Goal: Information Seeking & Learning: Learn about a topic

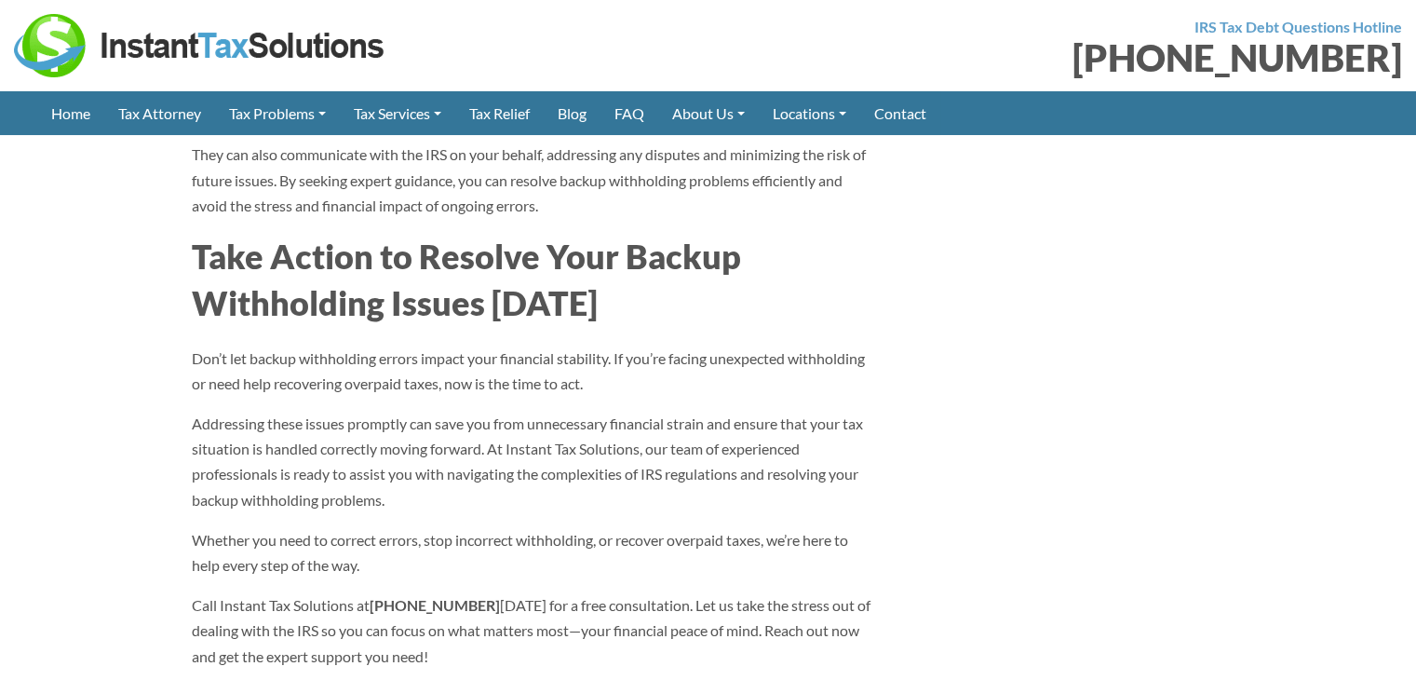
scroll to position [6892, 0]
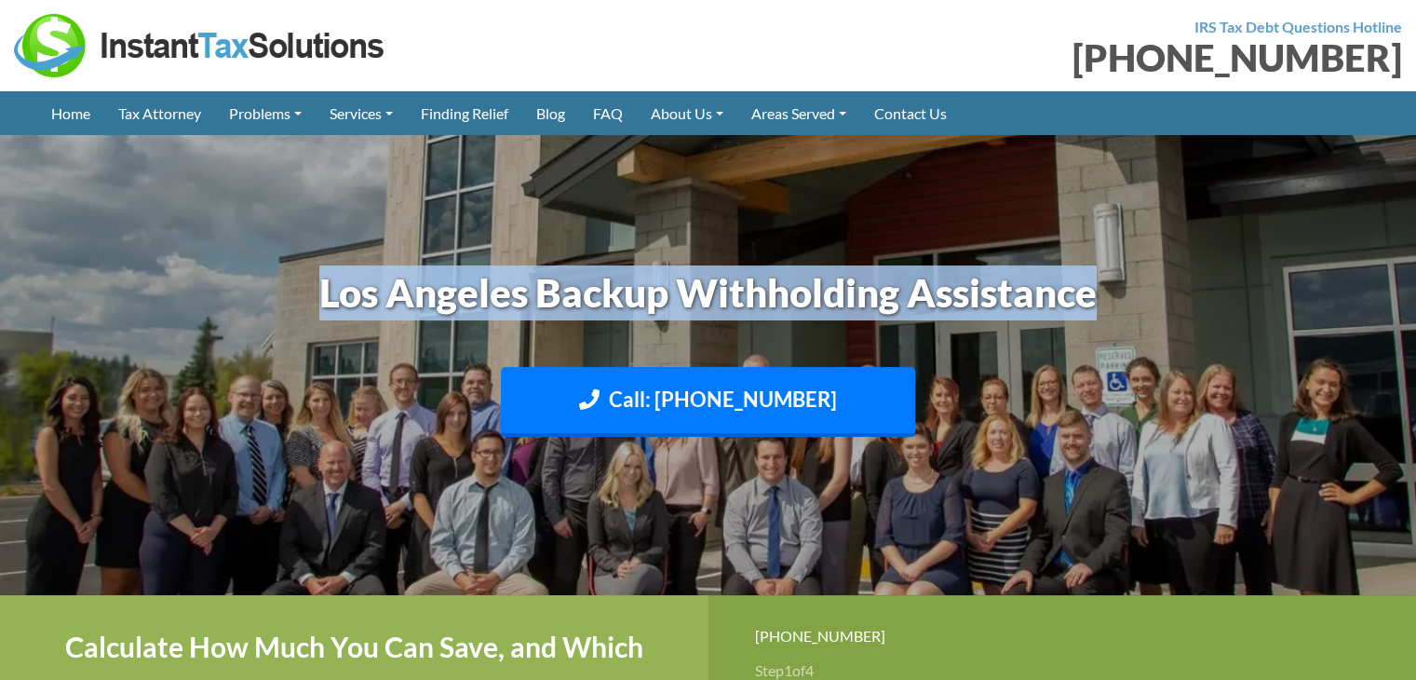
click at [1175, 172] on img at bounding box center [708, 365] width 1416 height 844
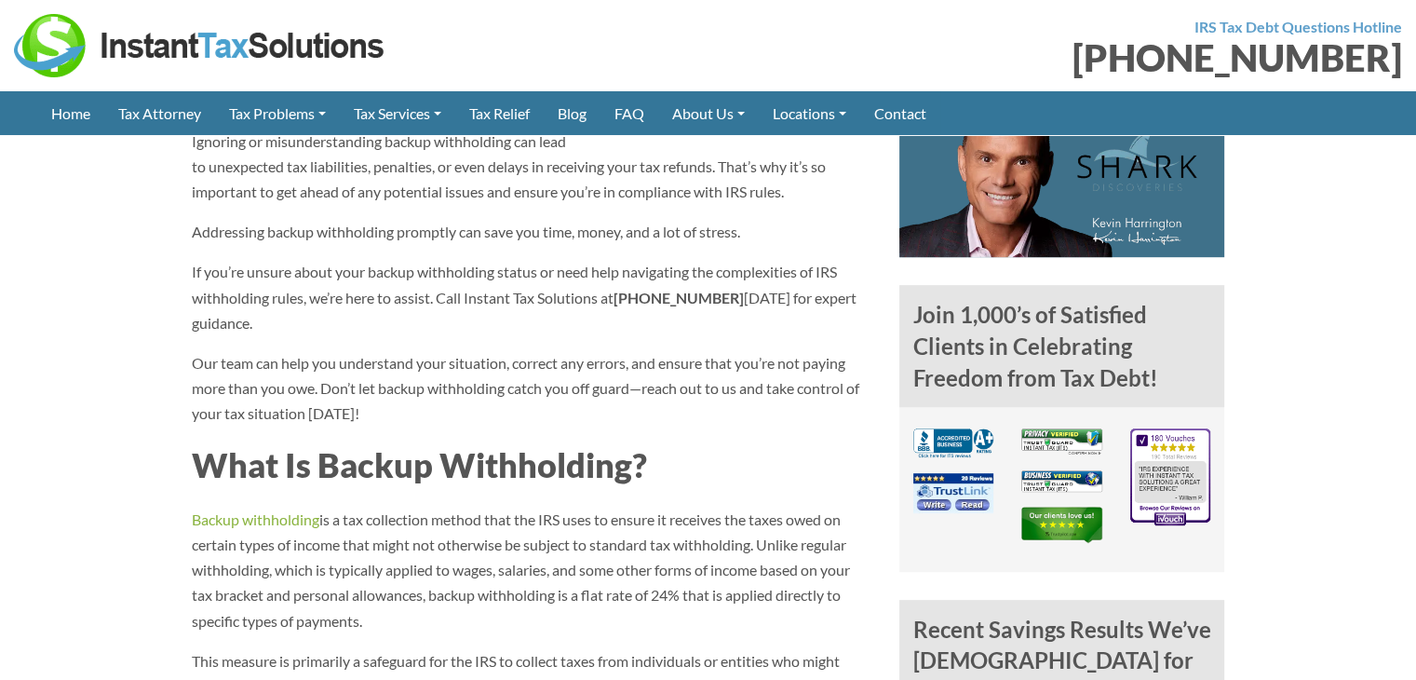
scroll to position [931, 0]
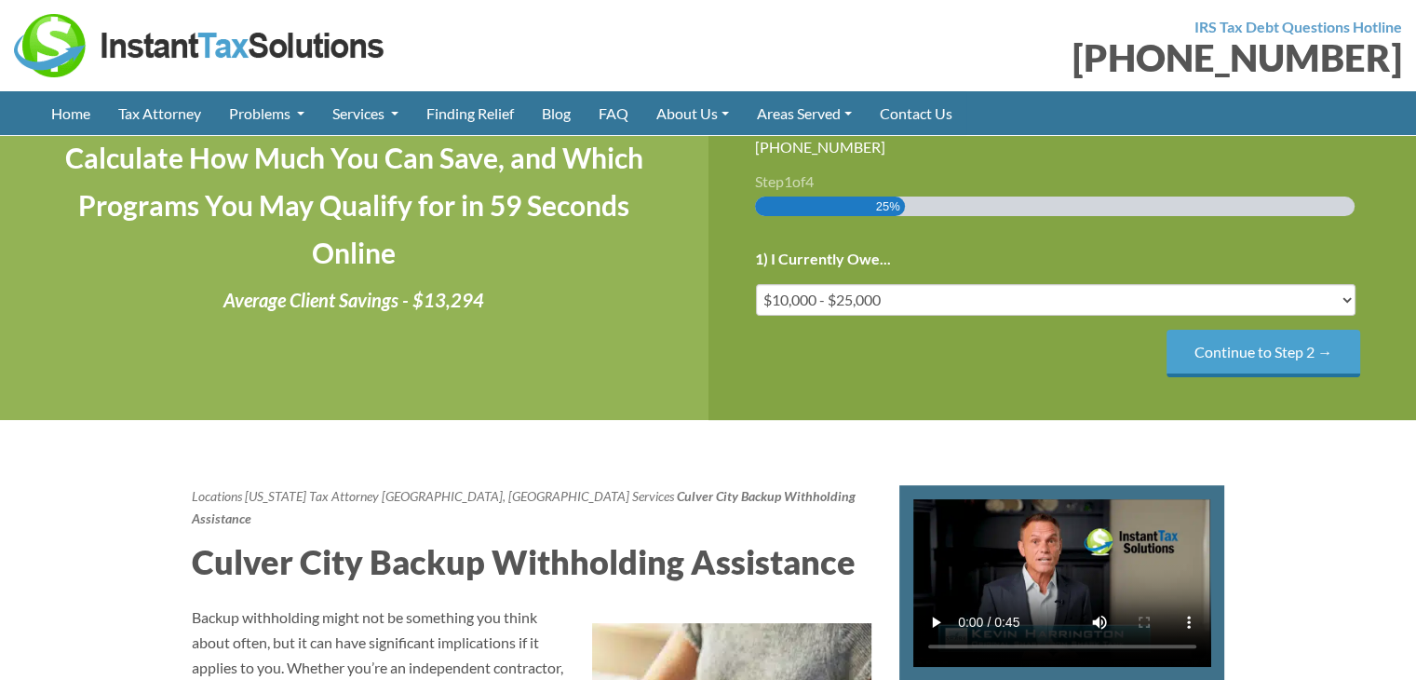
scroll to position [373, 0]
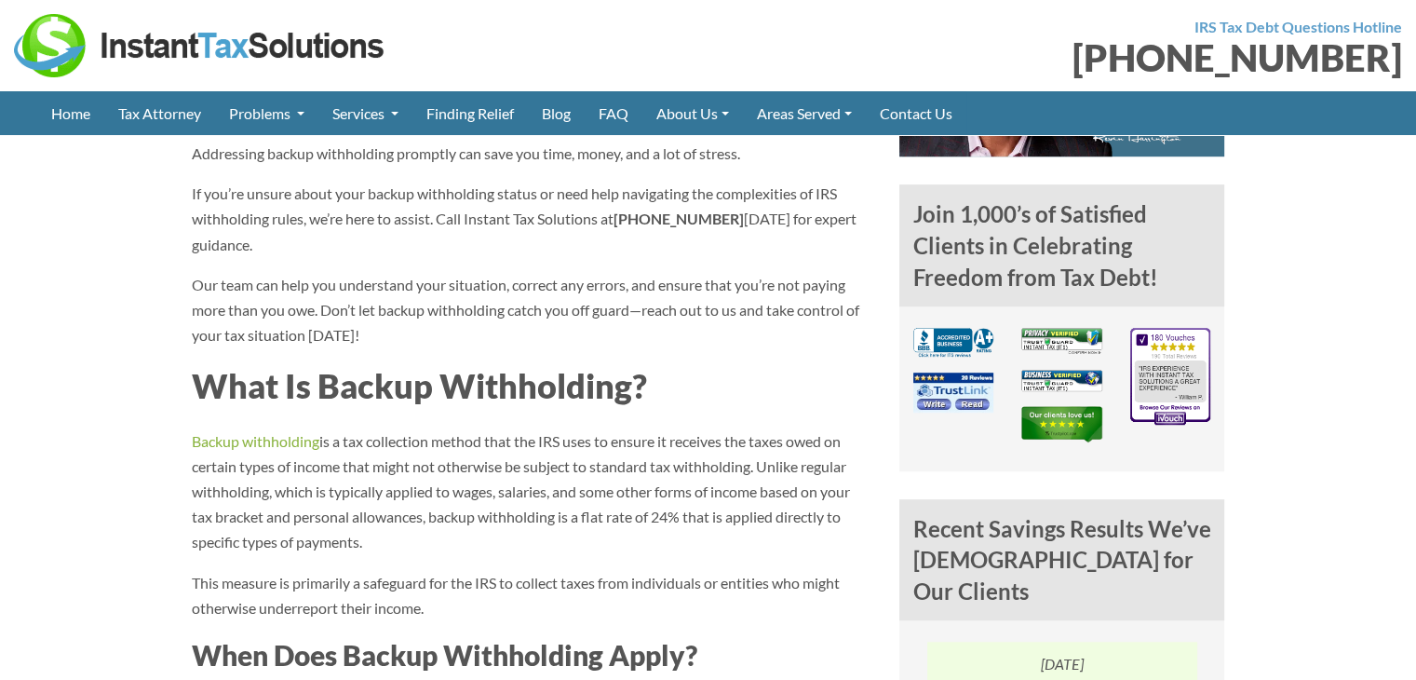
scroll to position [1211, 0]
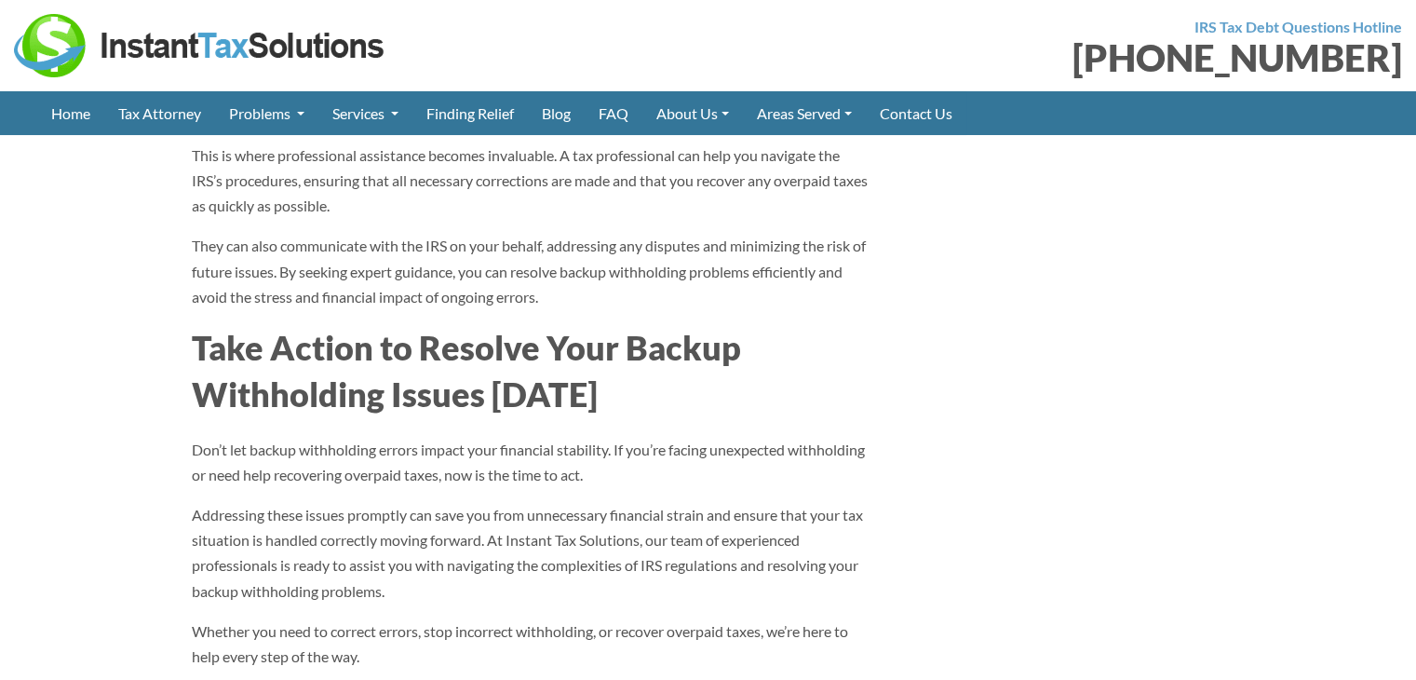
scroll to position [6612, 0]
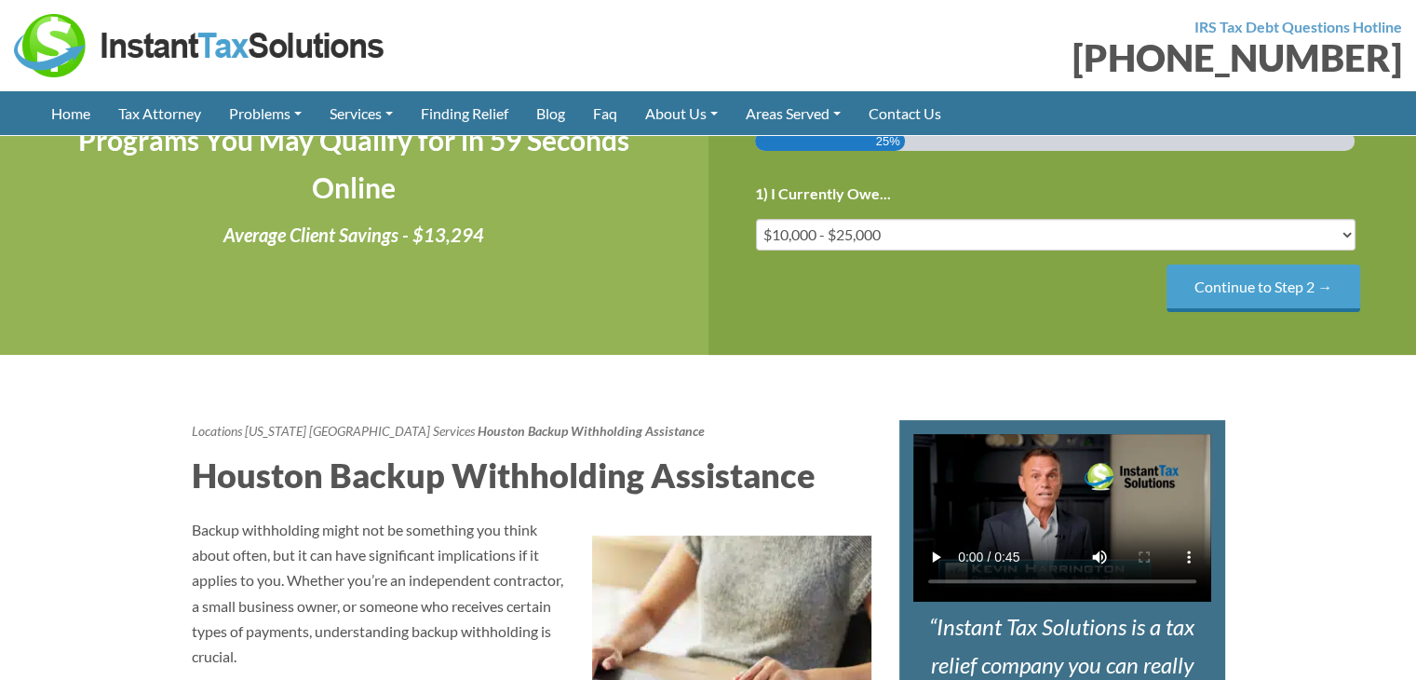
scroll to position [466, 0]
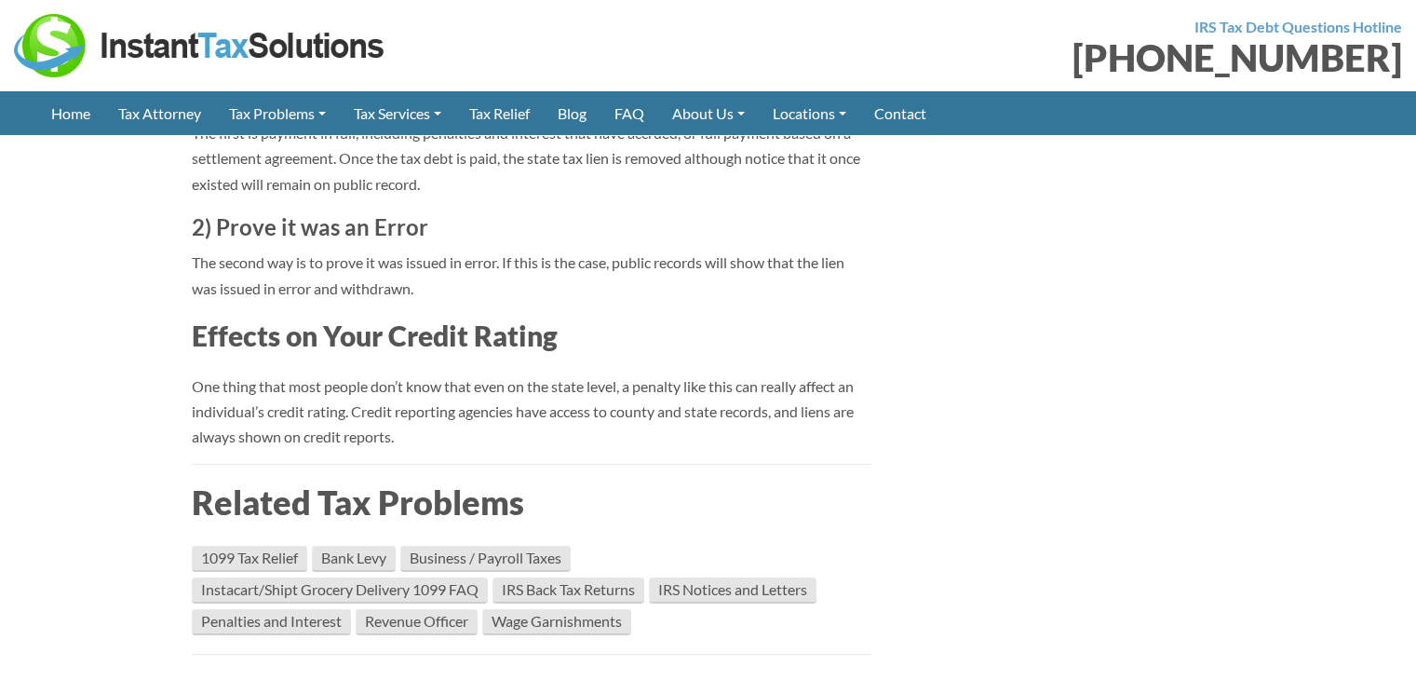
scroll to position [7357, 0]
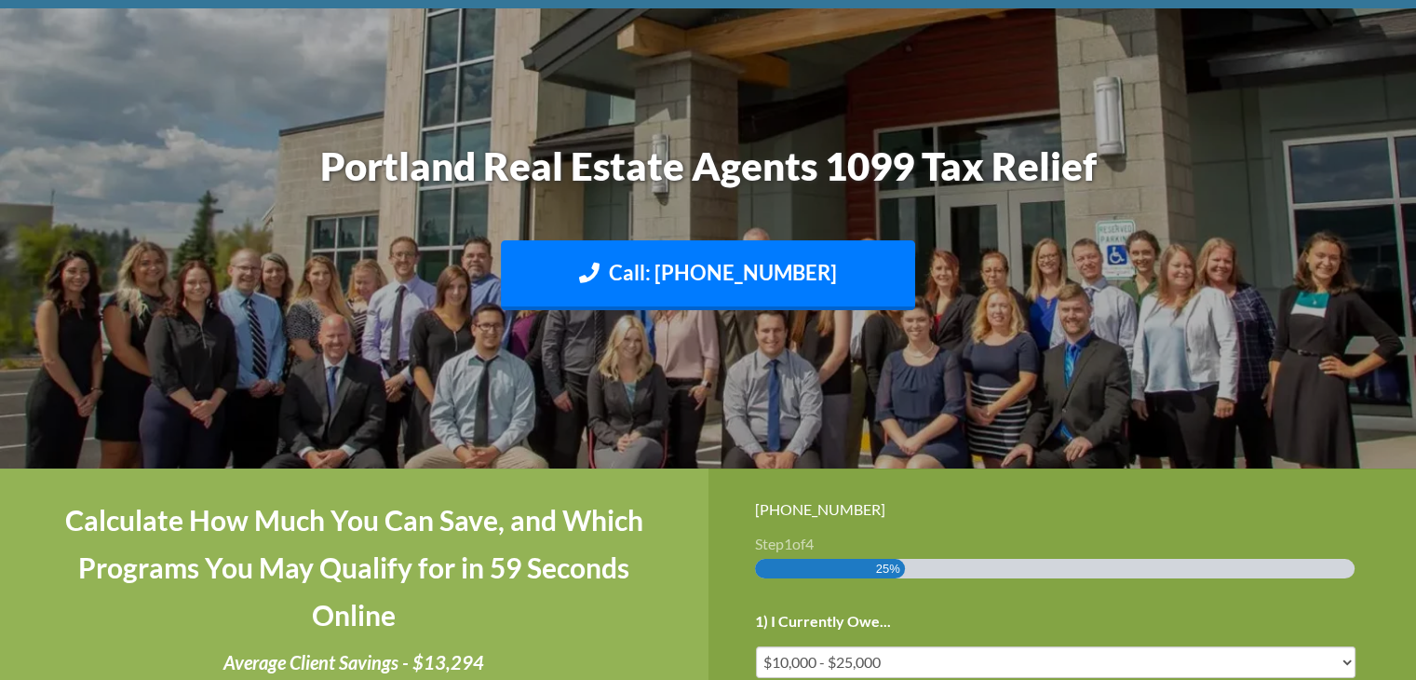
scroll to position [279, 0]
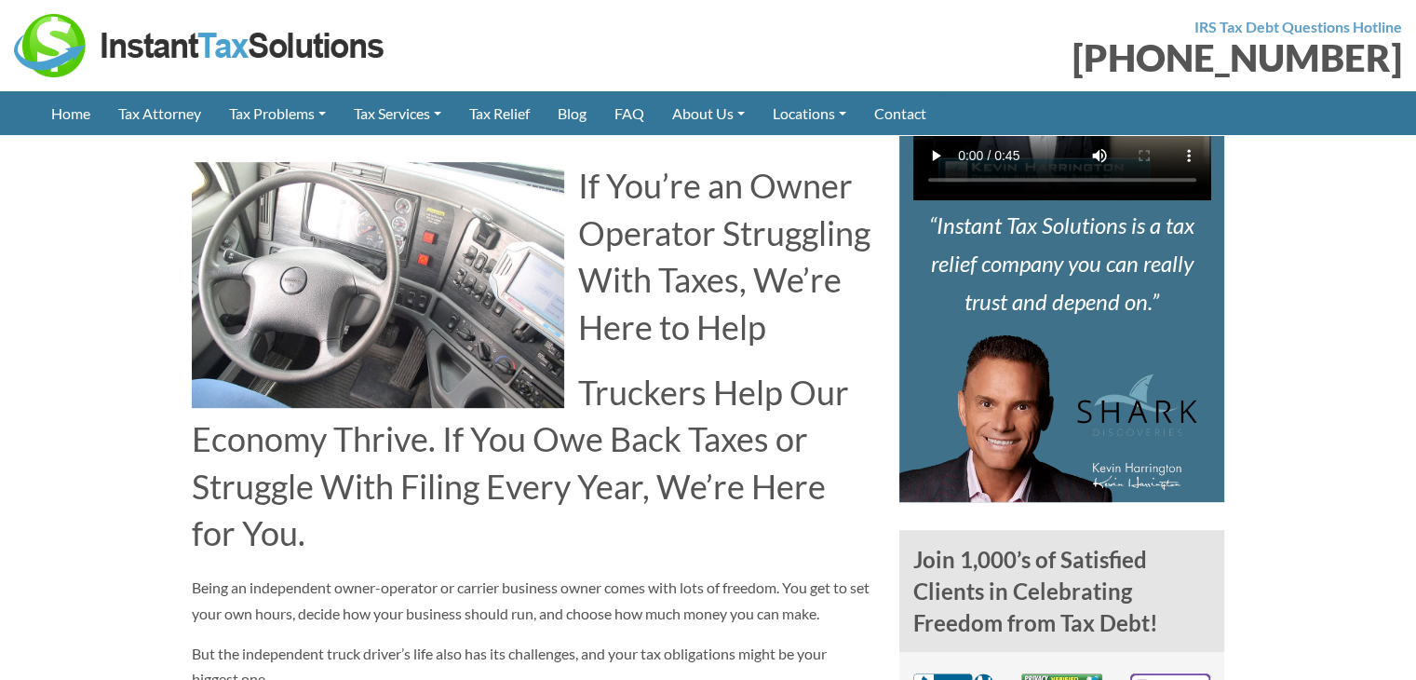
scroll to position [745, 0]
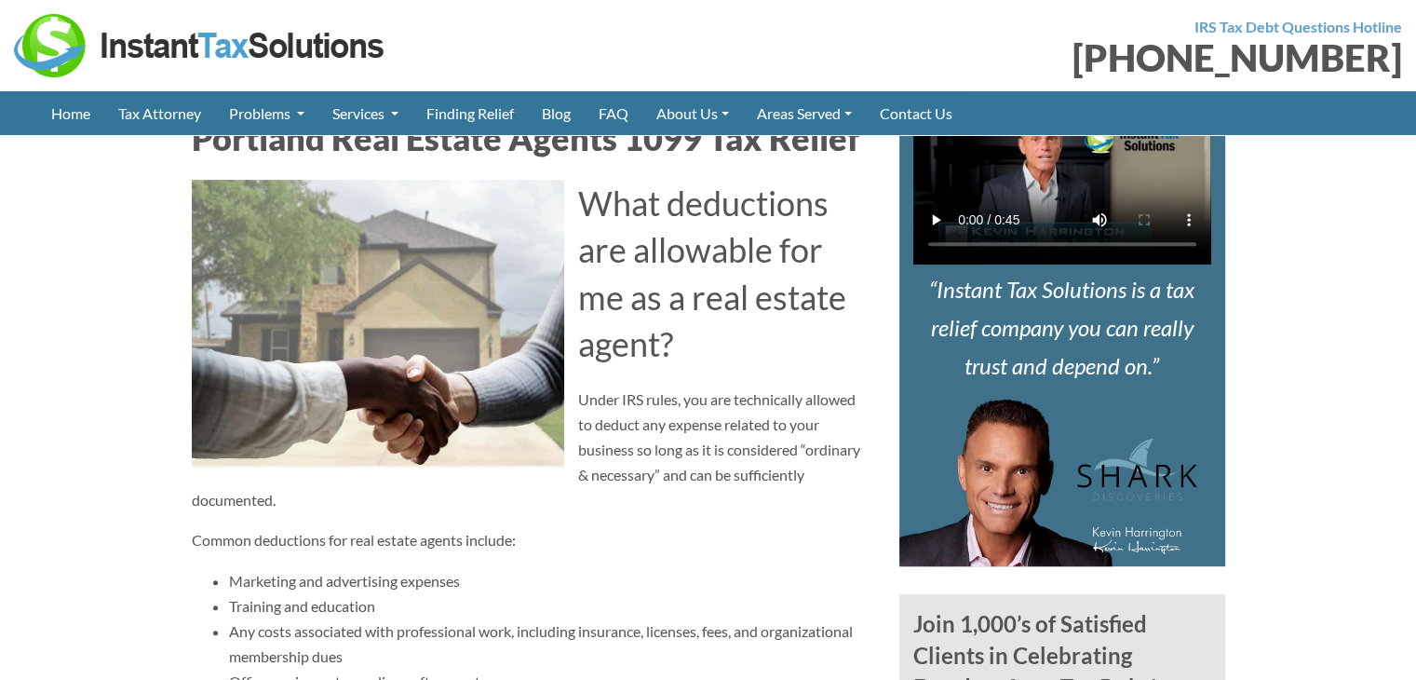
scroll to position [559, 0]
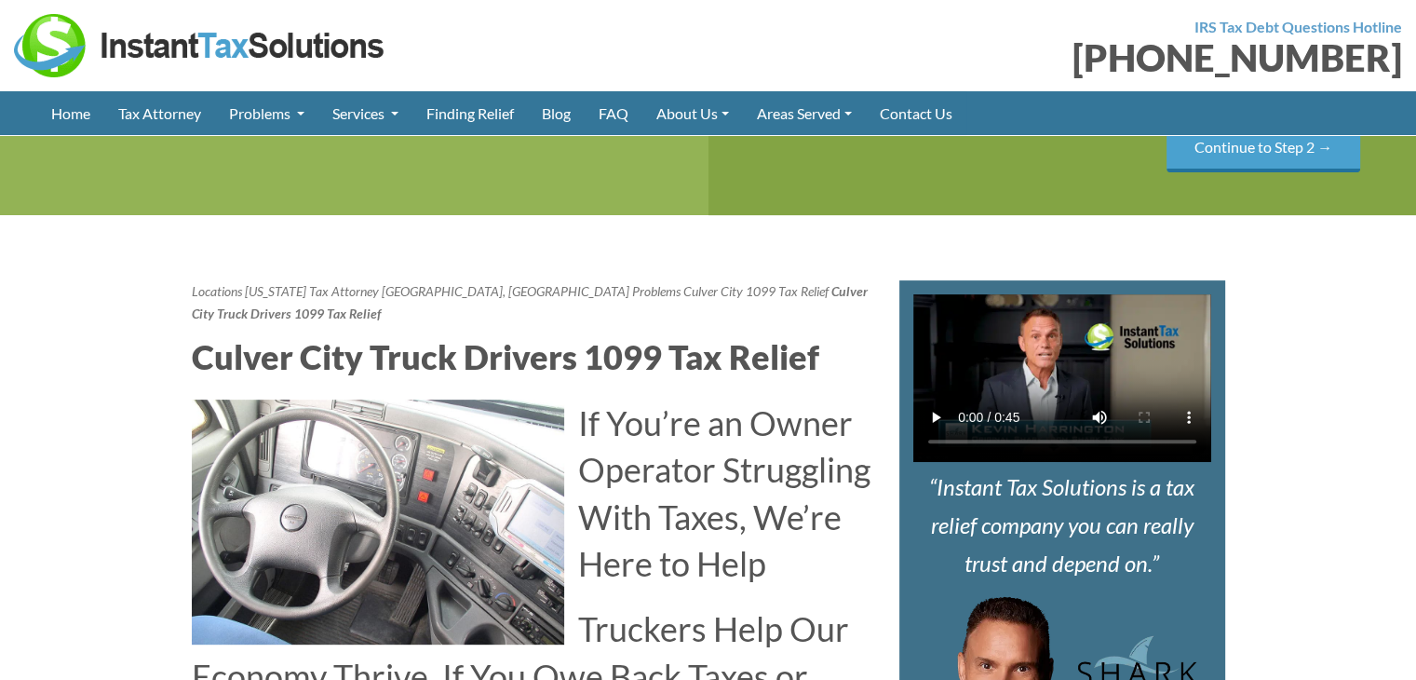
scroll to position [186, 0]
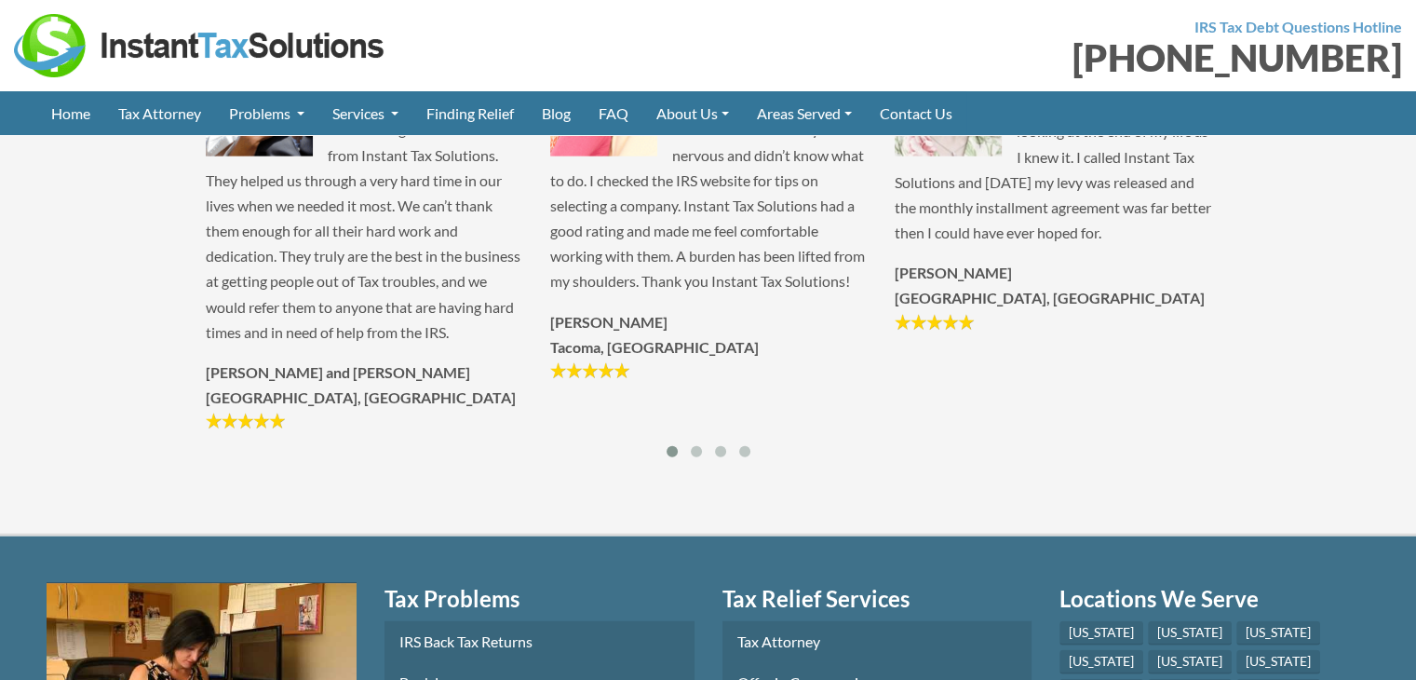
scroll to position [3632, 0]
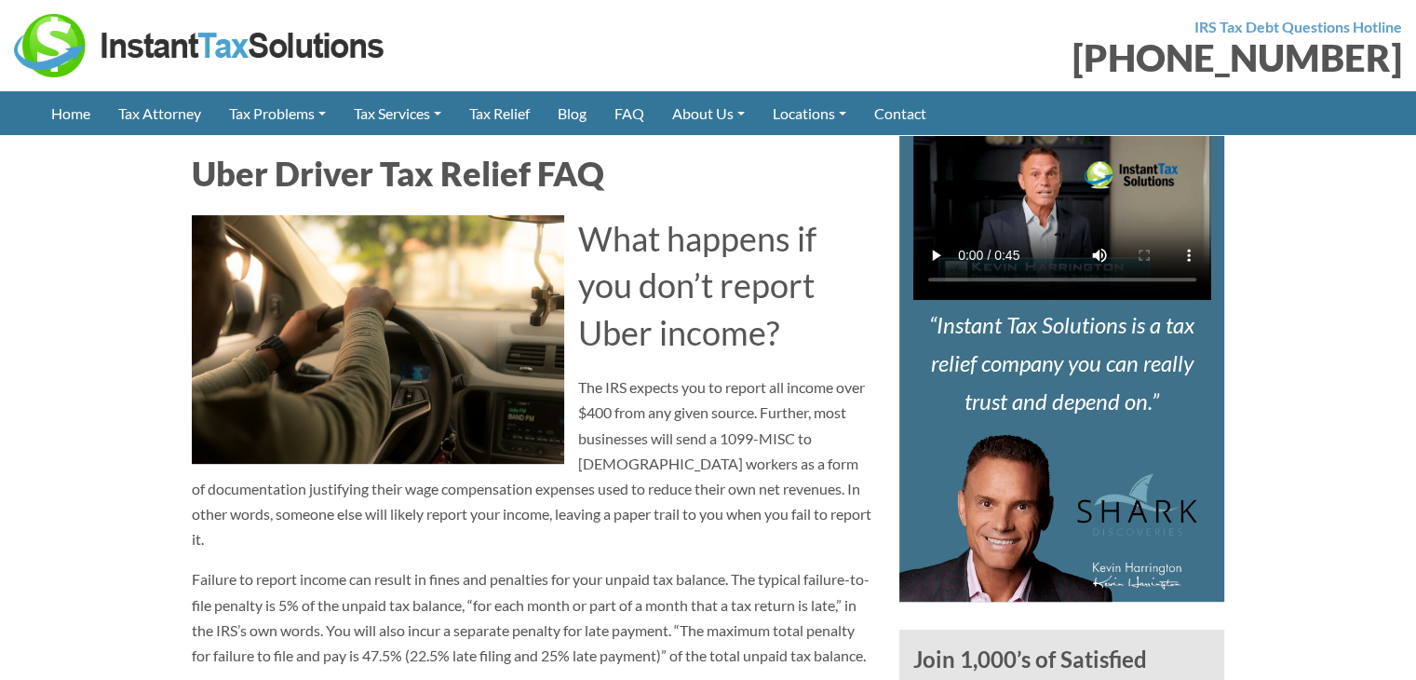
scroll to position [652, 0]
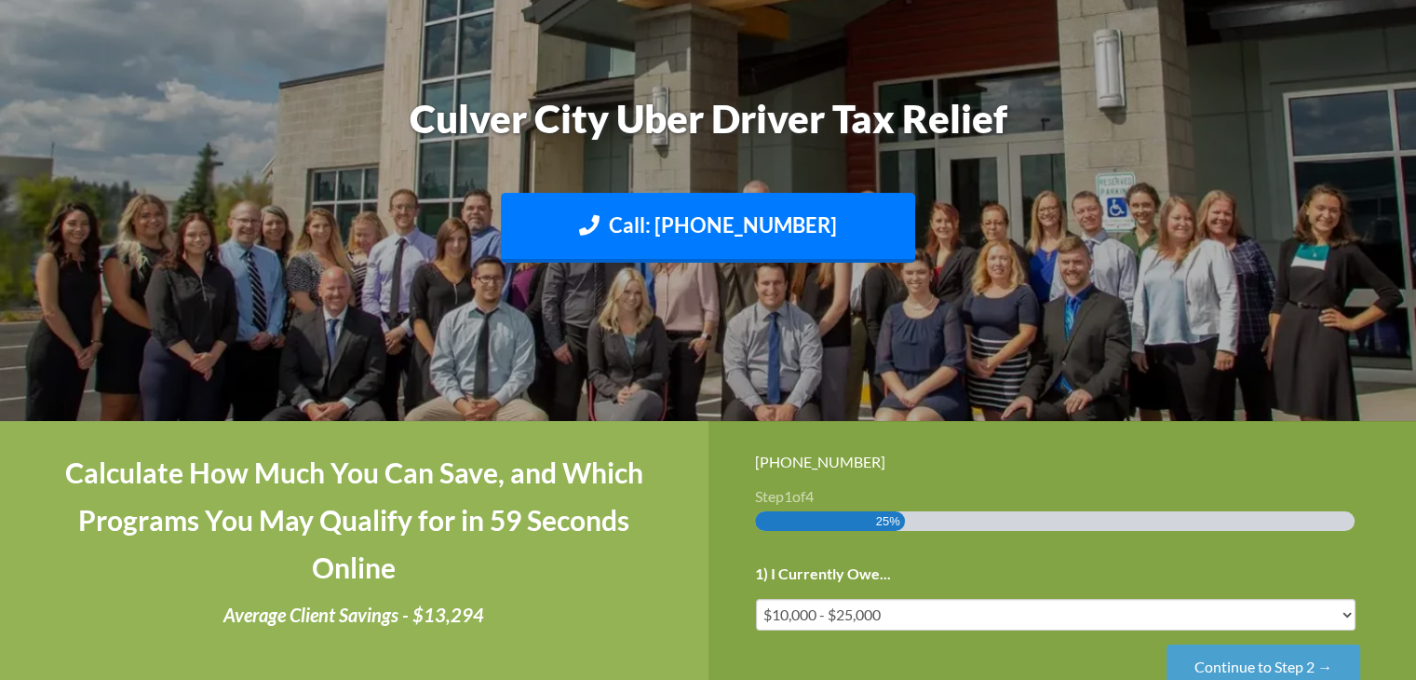
scroll to position [373, 0]
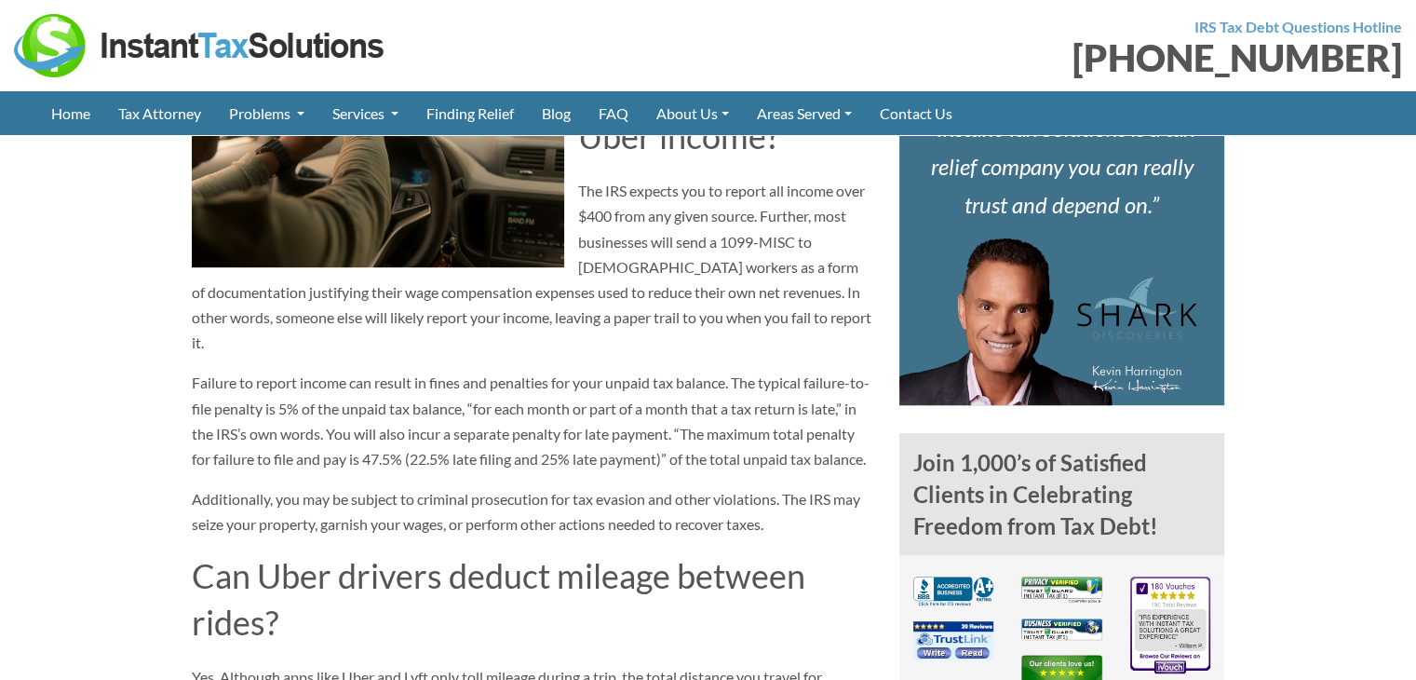
scroll to position [838, 0]
